Goal: Information Seeking & Learning: Stay updated

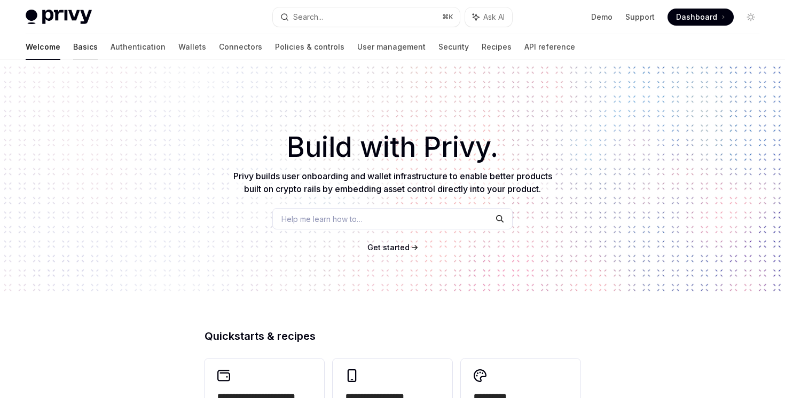
click at [73, 44] on link "Basics" at bounding box center [85, 47] width 25 height 26
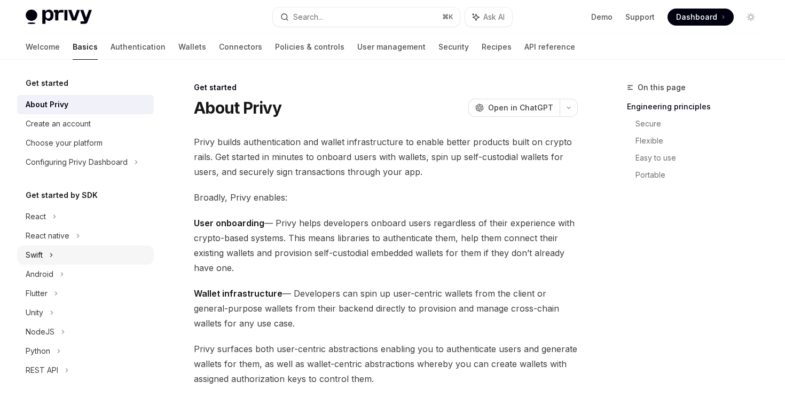
scroll to position [151, 0]
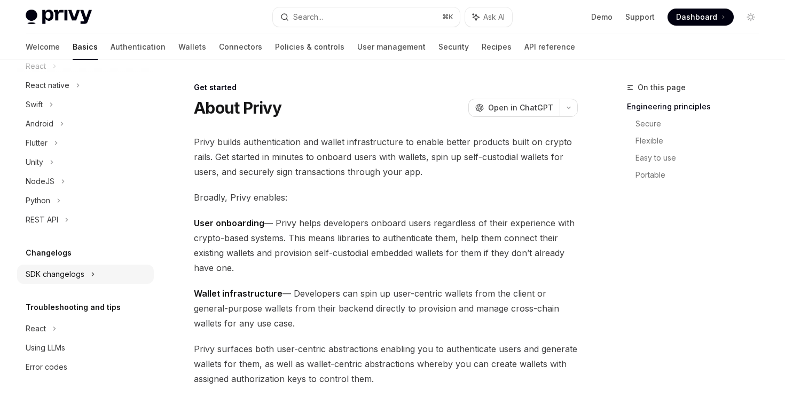
click at [46, 73] on div "SDK changelogs" at bounding box center [36, 66] width 20 height 13
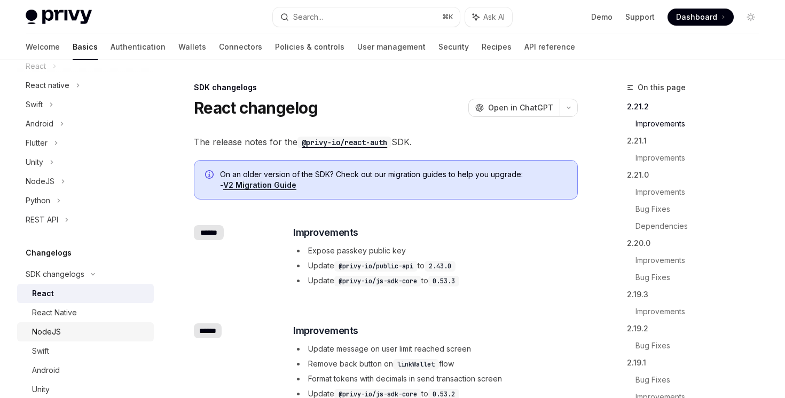
click at [58, 324] on link "NodeJS" at bounding box center [85, 331] width 137 height 19
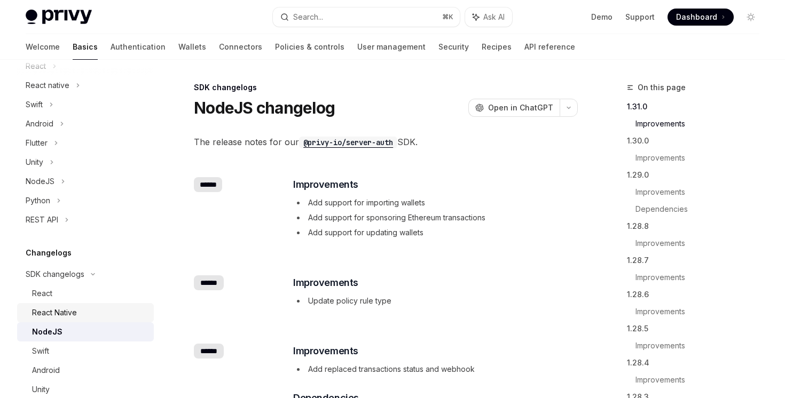
click at [64, 311] on div "React Native" at bounding box center [54, 312] width 45 height 13
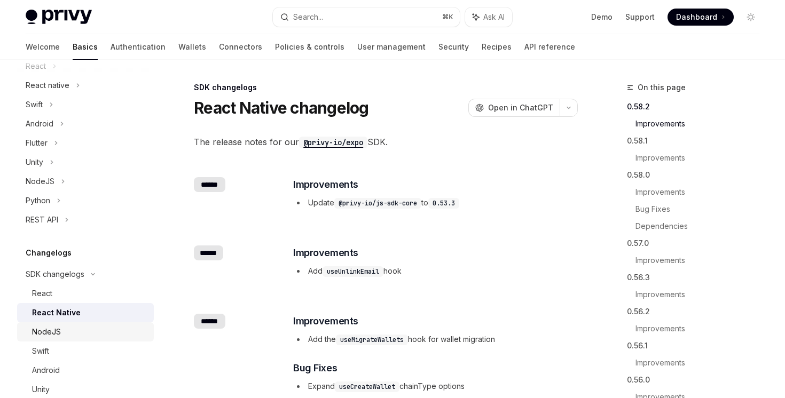
click at [61, 341] on link "NodeJS" at bounding box center [85, 331] width 137 height 19
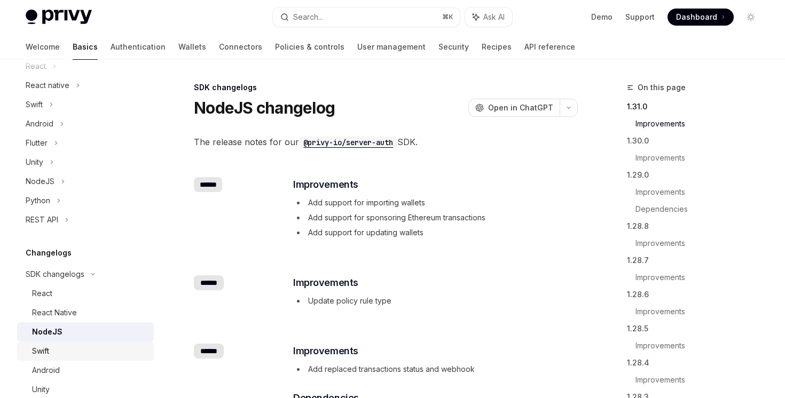
click at [61, 350] on div "Swift" at bounding box center [89, 351] width 115 height 13
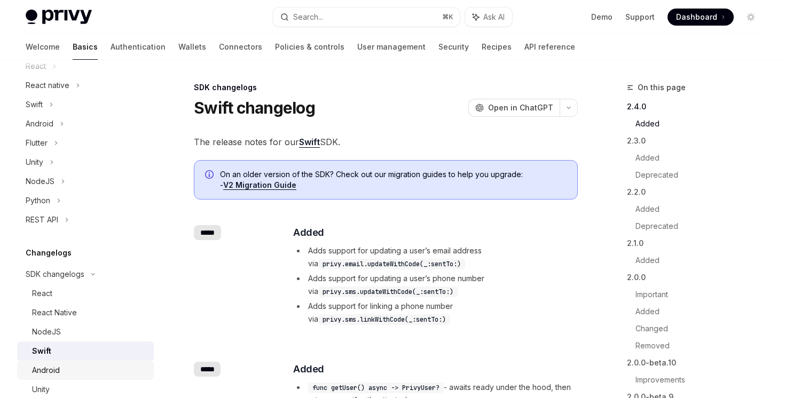
click at [62, 378] on link "Android" at bounding box center [85, 370] width 137 height 19
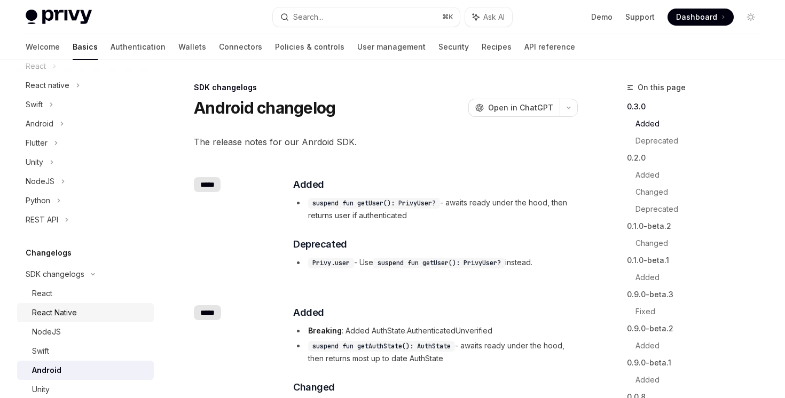
scroll to position [240, 0]
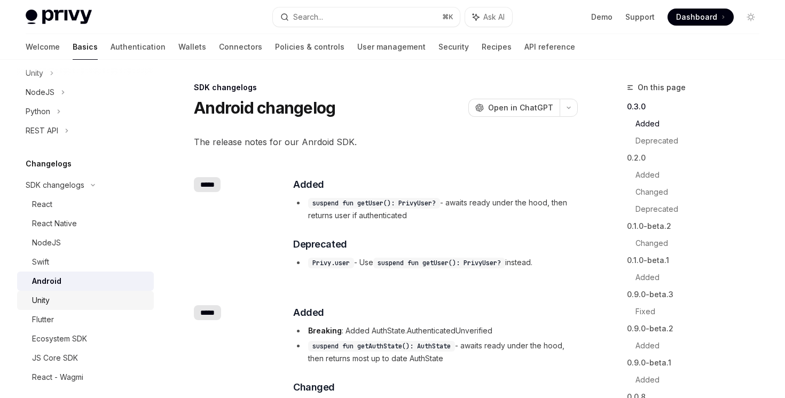
click at [72, 302] on div "Unity" at bounding box center [89, 300] width 115 height 13
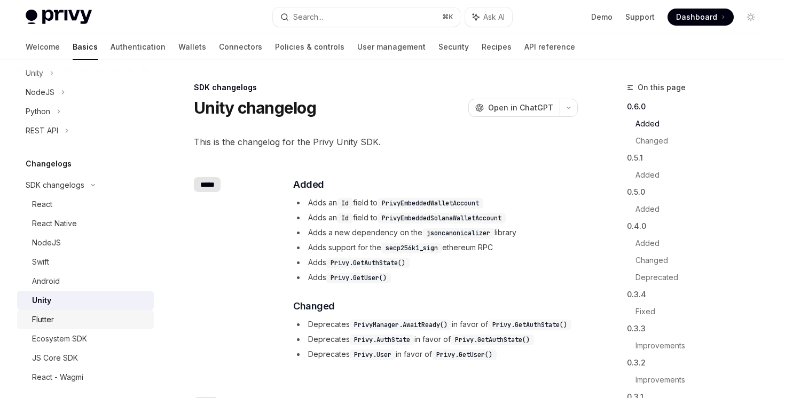
click at [71, 317] on div "Flutter" at bounding box center [89, 319] width 115 height 13
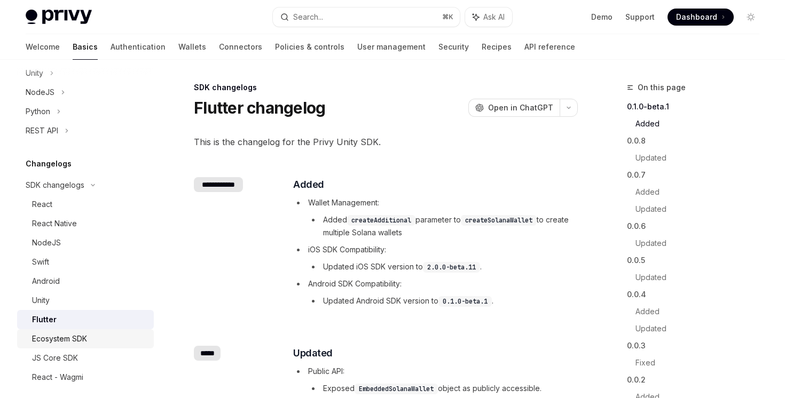
click at [72, 339] on div "Ecosystem SDK" at bounding box center [59, 339] width 55 height 13
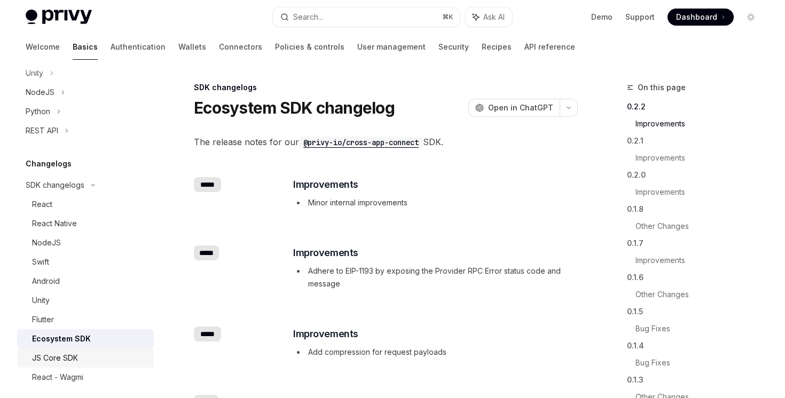
click at [72, 352] on div "JS Core SDK" at bounding box center [55, 358] width 46 height 13
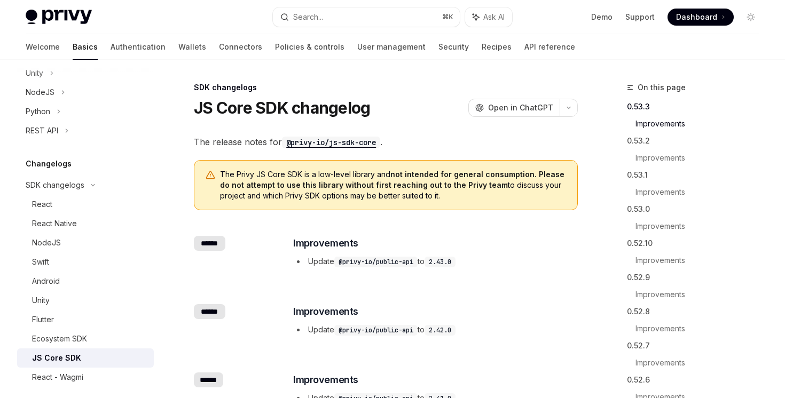
click at [72, 388] on div "Get started About Privy Create an account Choose your platform Configuring Priv…" at bounding box center [85, 158] width 137 height 643
click at [73, 377] on div "React - Wagmi" at bounding box center [57, 377] width 51 height 13
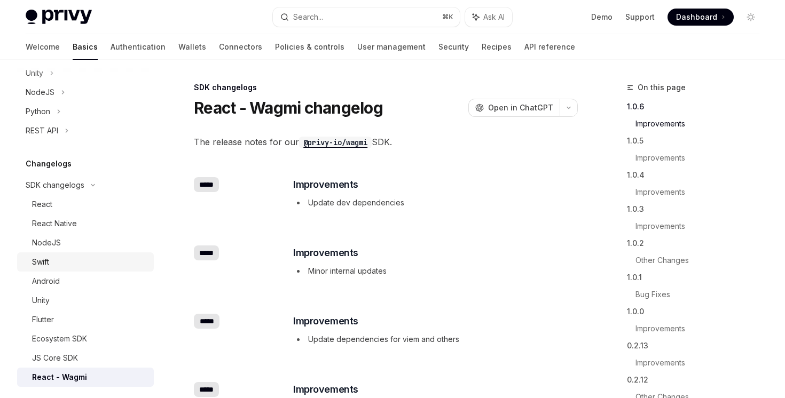
click at [73, 262] on div "Swift" at bounding box center [89, 262] width 115 height 13
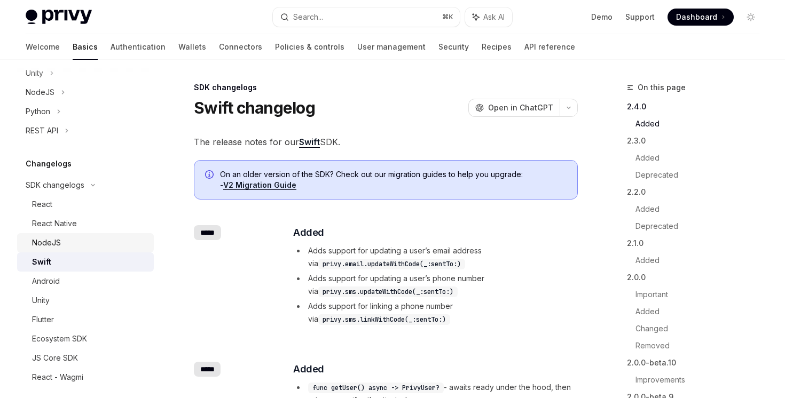
click at [77, 241] on div "NodeJS" at bounding box center [89, 242] width 115 height 13
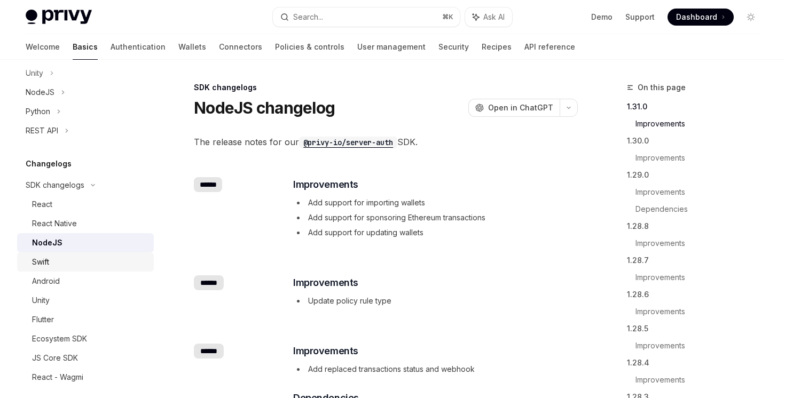
click at [96, 264] on div "Swift" at bounding box center [89, 262] width 115 height 13
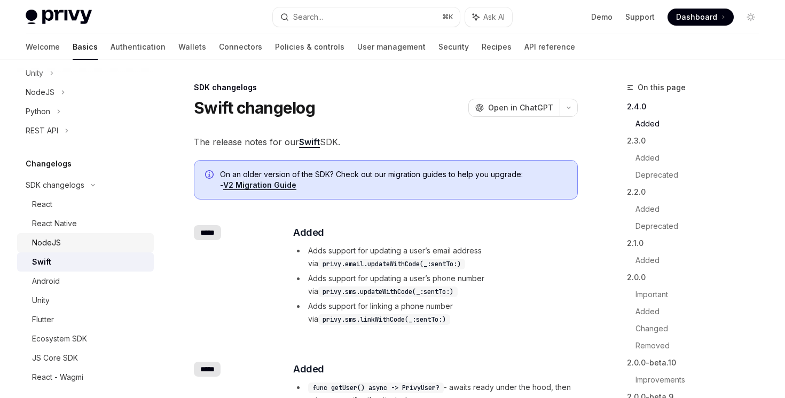
drag, startPoint x: 97, startPoint y: 247, endPoint x: 97, endPoint y: 240, distance: 6.4
click at [97, 247] on div "NodeJS" at bounding box center [89, 242] width 115 height 13
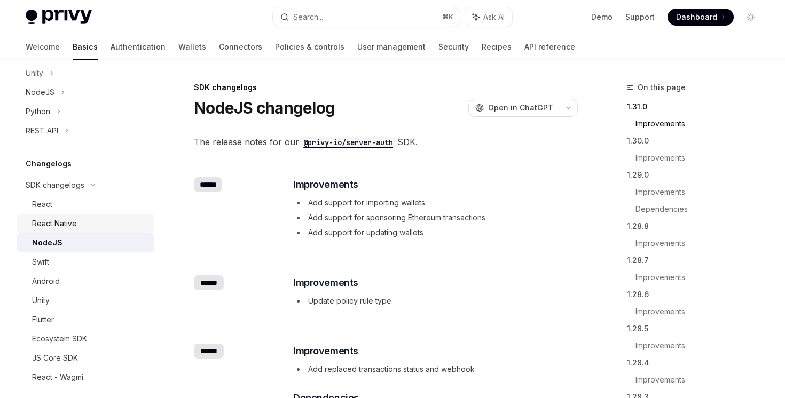
click at [97, 217] on div "React Native" at bounding box center [89, 223] width 115 height 13
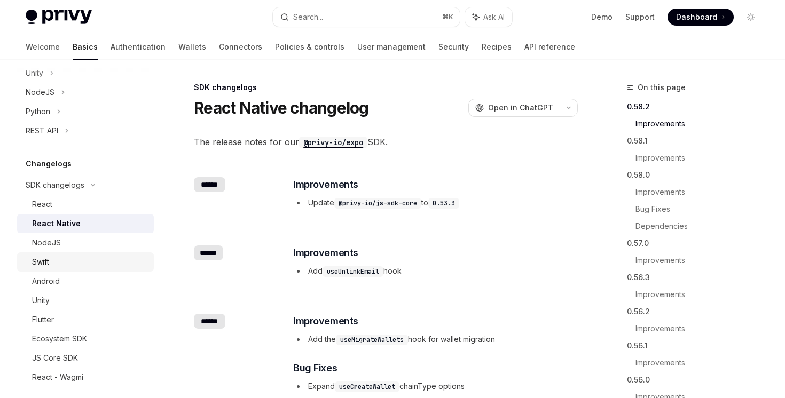
click at [92, 264] on div "Swift" at bounding box center [89, 262] width 115 height 13
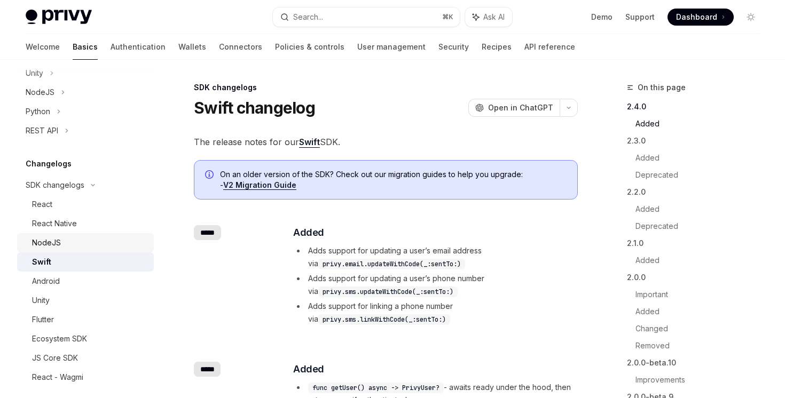
click at [98, 244] on div "NodeJS" at bounding box center [89, 242] width 115 height 13
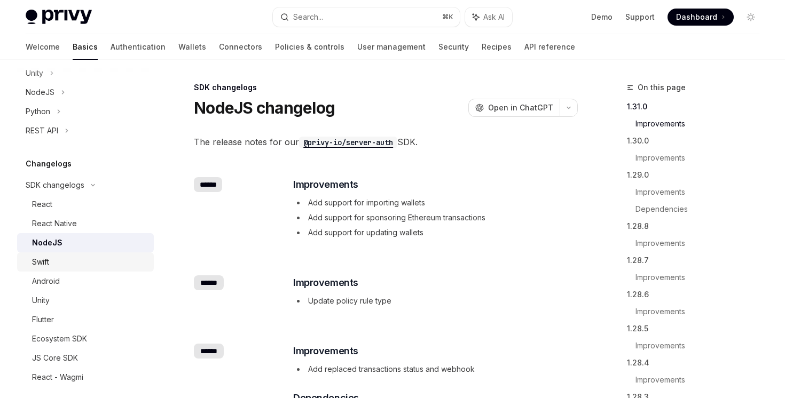
click at [97, 258] on div "Swift" at bounding box center [89, 262] width 115 height 13
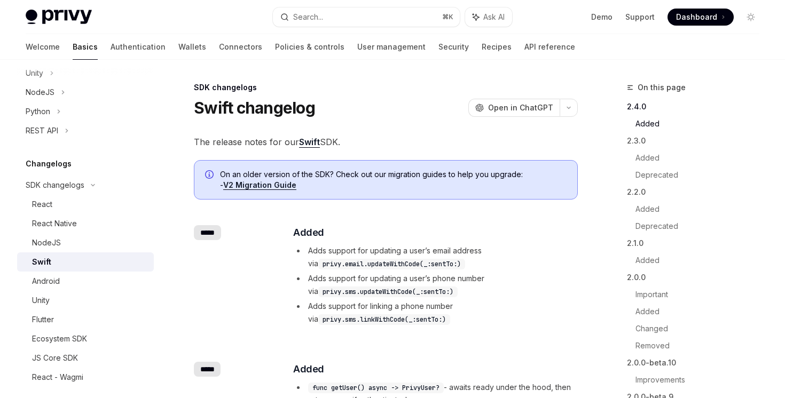
click at [308, 144] on link "Swift" at bounding box center [309, 142] width 21 height 11
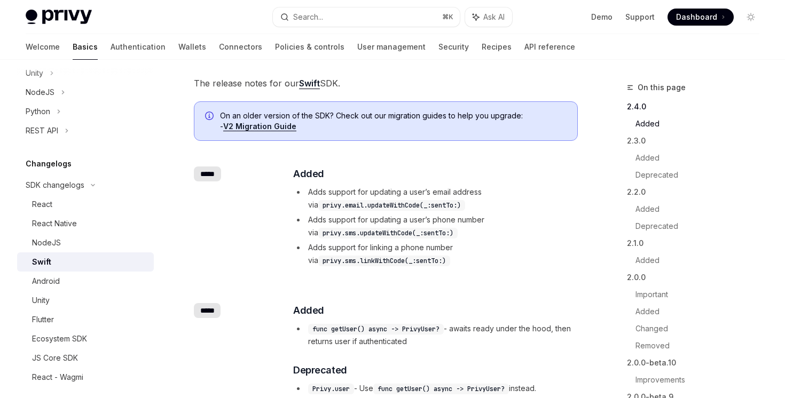
scroll to position [64, 0]
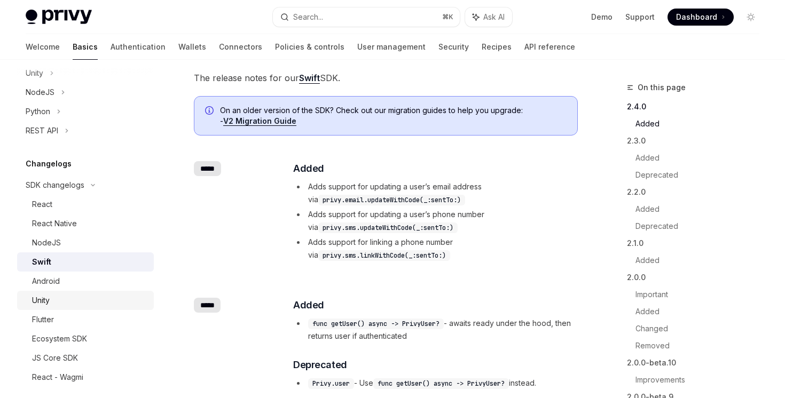
click at [120, 296] on div "Unity" at bounding box center [89, 300] width 115 height 13
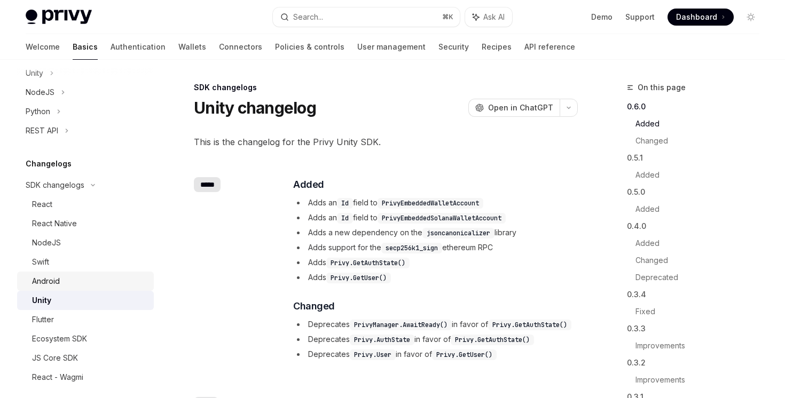
click at [118, 288] on link "Android" at bounding box center [85, 281] width 137 height 19
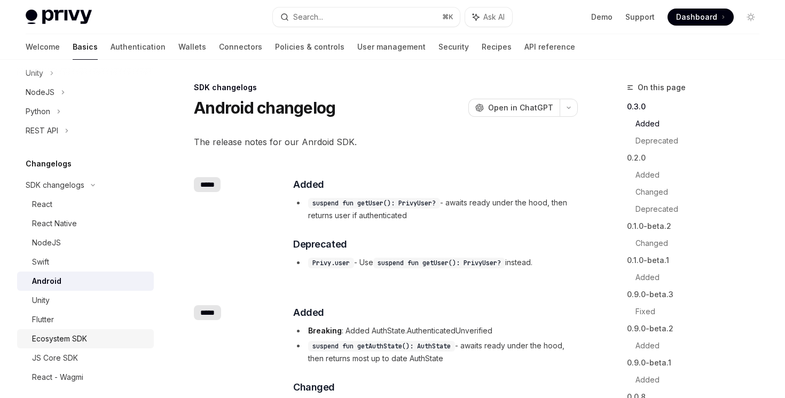
click at [115, 335] on div "Ecosystem SDK" at bounding box center [89, 339] width 115 height 13
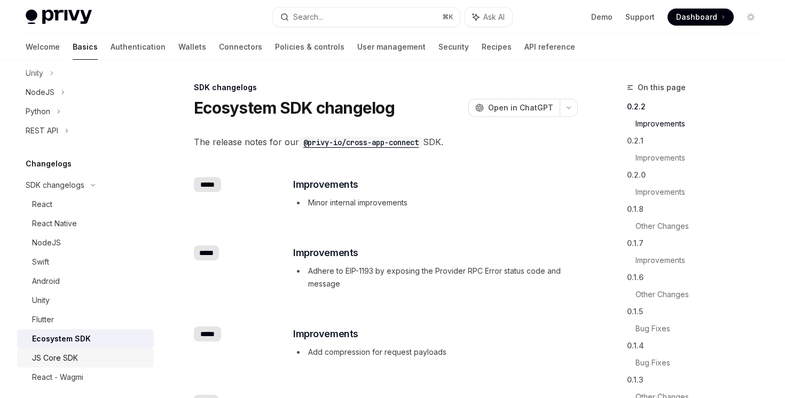
click at [115, 364] on div "JS Core SDK" at bounding box center [89, 358] width 115 height 13
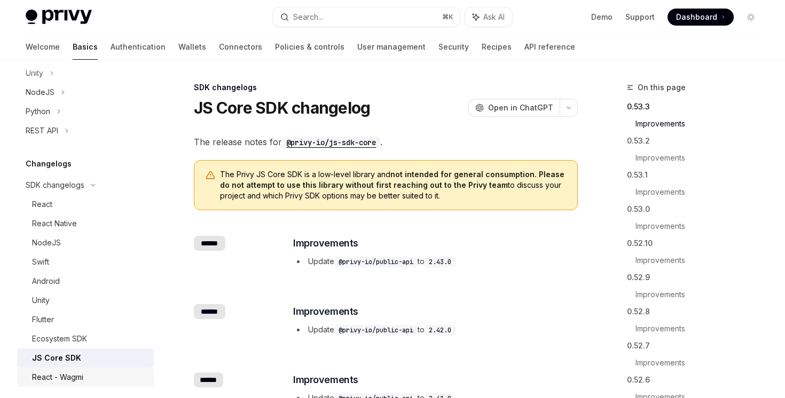
click at [112, 382] on div "React - Wagmi" at bounding box center [89, 377] width 115 height 13
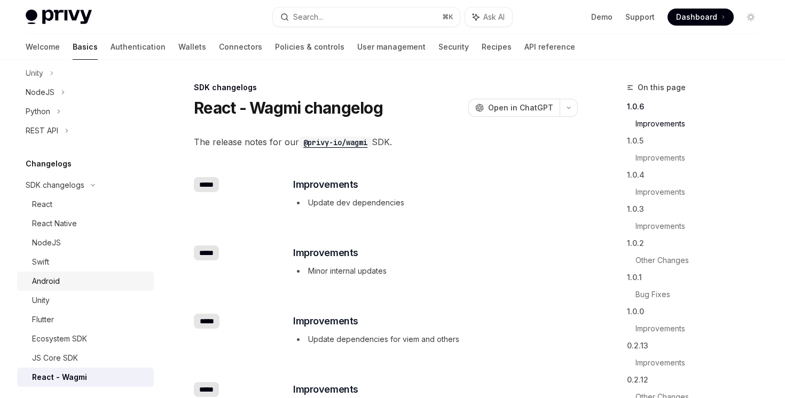
click at [105, 288] on link "Android" at bounding box center [85, 281] width 137 height 19
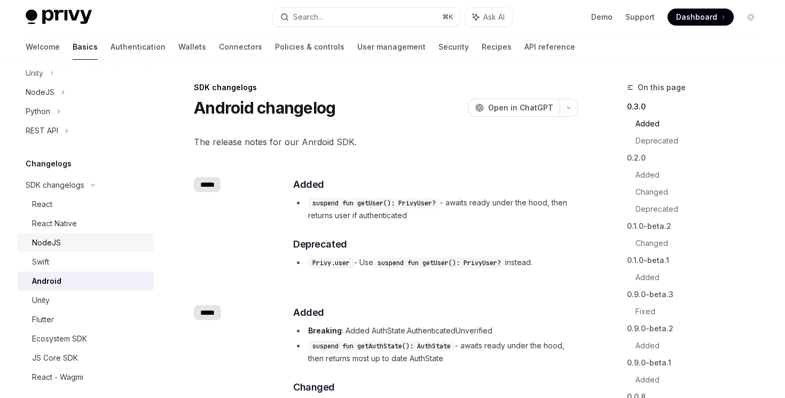
click at [102, 239] on div "NodeJS" at bounding box center [89, 242] width 115 height 13
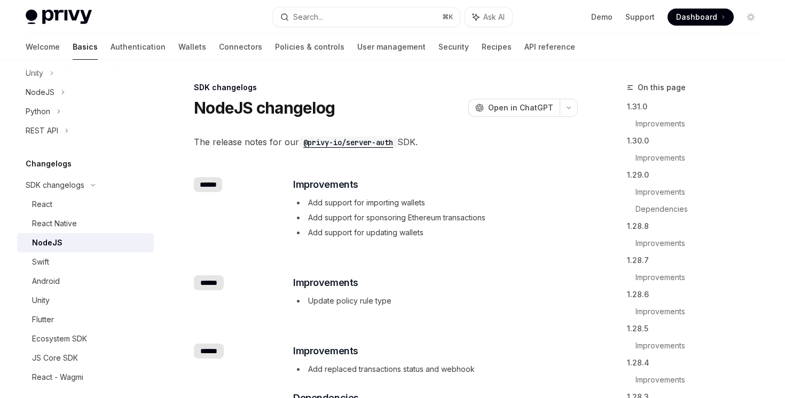
type textarea "*"
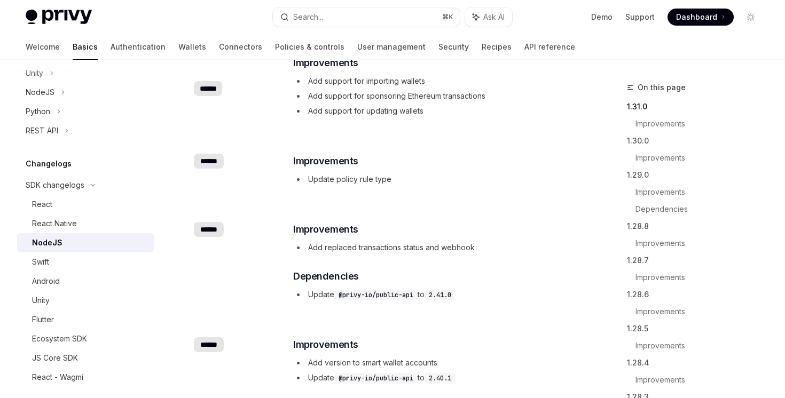
scroll to position [69, 0]
